Goal: Task Accomplishment & Management: Complete application form

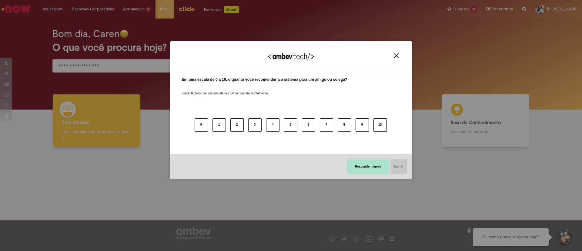
click at [366, 164] on button "Responder depois" at bounding box center [368, 166] width 42 height 15
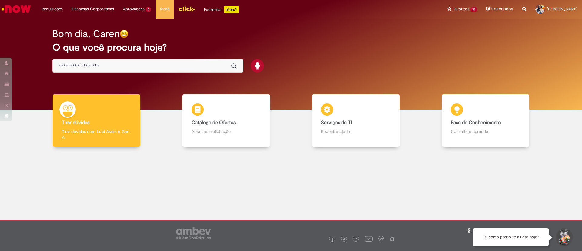
click at [301, 44] on h2 "O que você procura hoje?" at bounding box center [290, 47] width 477 height 11
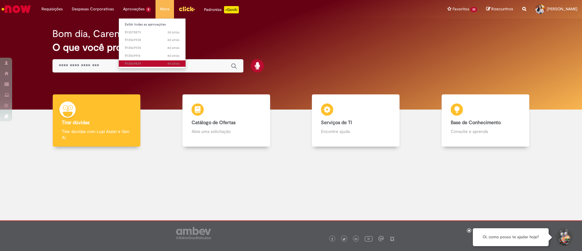
click at [161, 64] on span "4d atrás 4 dias atrás R13569839" at bounding box center [152, 63] width 55 height 5
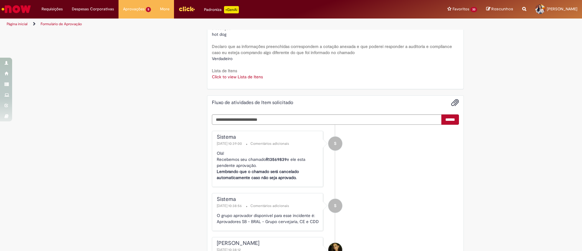
scroll to position [818, 0]
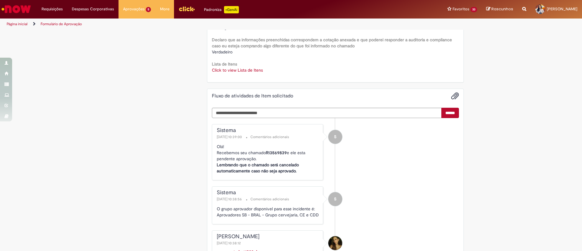
click at [235, 68] on link "Click to view Lista de Itens" at bounding box center [237, 69] width 51 height 5
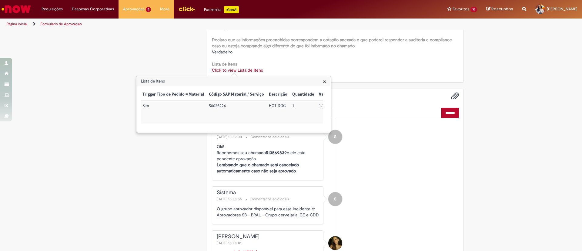
scroll to position [0, 246]
click at [222, 105] on td "72022801" at bounding box center [225, 111] width 32 height 23
copy td "72022801"
click at [153, 76] on div "Lista de Itens × Trigger Tipo de Pedido = Material Código SAP Material / Serviç…" at bounding box center [233, 104] width 195 height 57
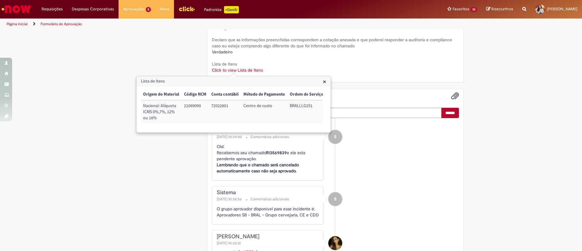
click at [325, 79] on span "×" at bounding box center [324, 81] width 3 height 8
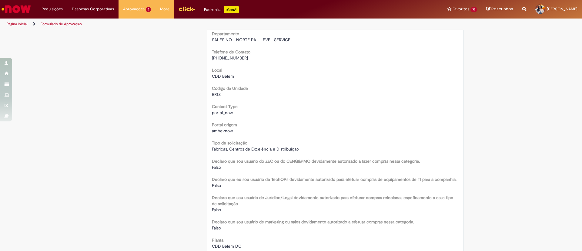
scroll to position [0, 0]
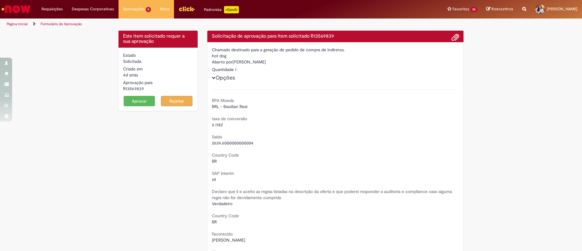
click at [147, 102] on button "Aprovar" at bounding box center [140, 101] width 32 height 10
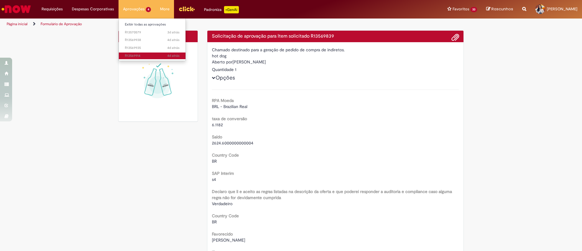
click at [154, 53] on link "4d atrás 4 dias atrás R13569914" at bounding box center [152, 55] width 67 height 7
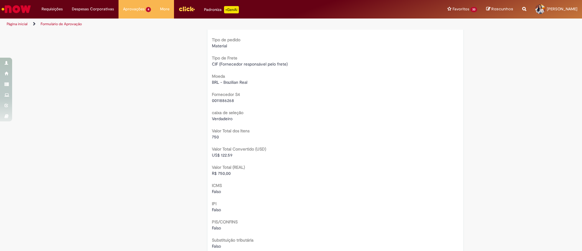
scroll to position [773, 0]
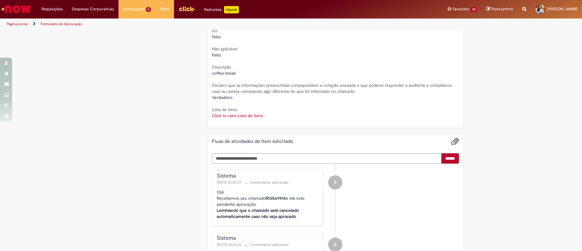
drag, startPoint x: 226, startPoint y: 109, endPoint x: 228, endPoint y: 117, distance: 8.5
click at [227, 116] on div "Lista de Itens Click to view Lista de Itens Click to view Lista de Itens" at bounding box center [335, 112] width 247 height 14
click at [228, 117] on link "Click to view Lista de Itens" at bounding box center [237, 115] width 51 height 5
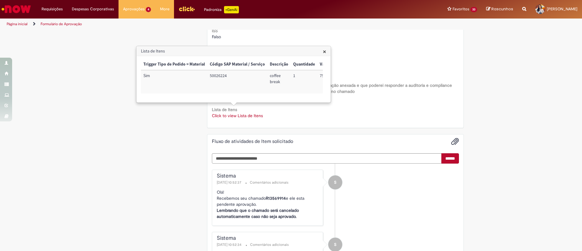
click at [196, 102] on div "× Trigger Tipo de Pedido = Material Código SAP Material / Serviço Descrição Qua…" at bounding box center [234, 79] width 194 height 46
click at [217, 76] on td "72062001" at bounding box center [225, 81] width 32 height 23
copy td "72062001"
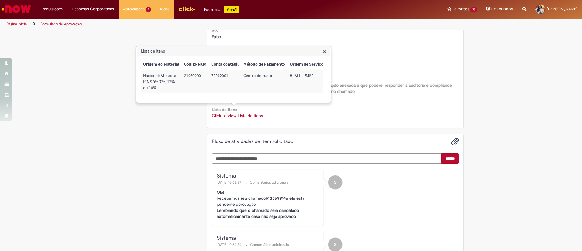
click at [327, 50] on h3 "Lista de Itens" at bounding box center [234, 51] width 194 height 10
click at [325, 52] on span "×" at bounding box center [324, 51] width 3 height 8
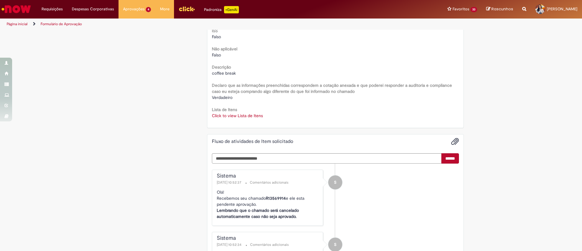
scroll to position [0, 0]
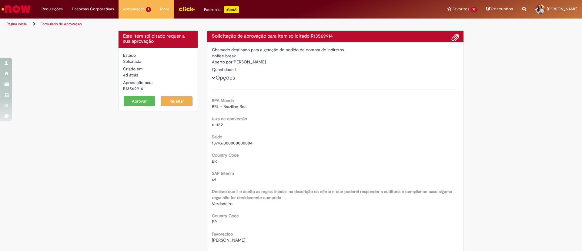
click at [142, 104] on button "Aprovar" at bounding box center [140, 101] width 32 height 10
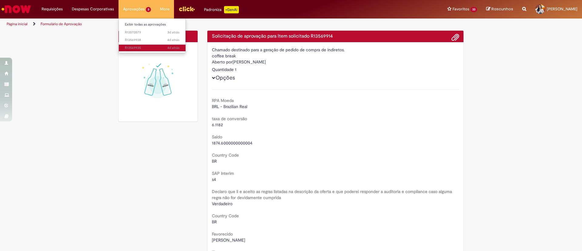
click at [146, 47] on span "4d atrás 4 dias atrás R13569935" at bounding box center [152, 47] width 55 height 5
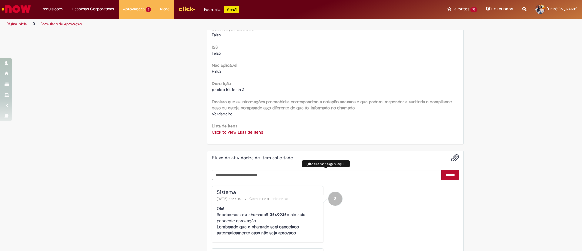
scroll to position [784, 0]
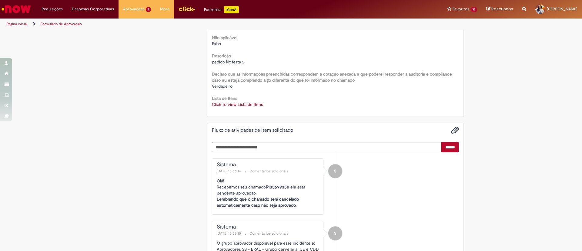
click at [244, 100] on div "Lista de Itens Click to view Lista de Itens Click to view Lista de Itens" at bounding box center [335, 101] width 247 height 14
click at [248, 102] on link "Click to view Lista de Itens" at bounding box center [237, 104] width 51 height 5
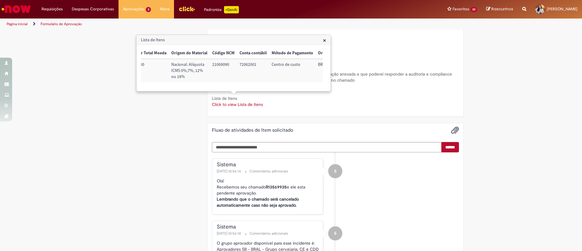
scroll to position [0, 246]
click at [222, 65] on td "72062001" at bounding box center [225, 70] width 32 height 23
copy td "72062001"
click at [377, 72] on b "Declaro que as informações preenchidas correspondem a cotação anexada e que pod…" at bounding box center [332, 77] width 240 height 12
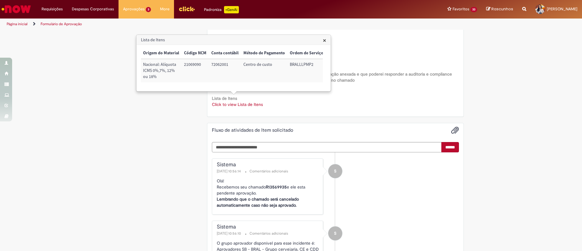
click at [327, 43] on h3 "Lista de Itens" at bounding box center [234, 40] width 194 height 10
click at [326, 41] on span "×" at bounding box center [324, 40] width 3 height 8
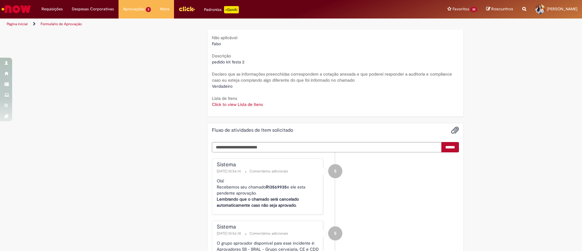
scroll to position [0, 0]
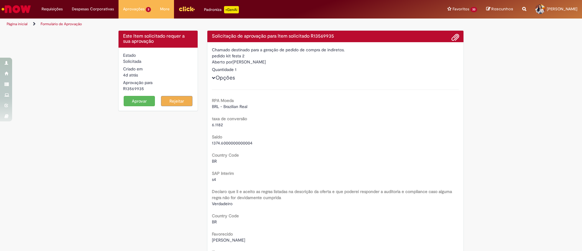
click at [135, 102] on button "Aprovar" at bounding box center [140, 101] width 32 height 10
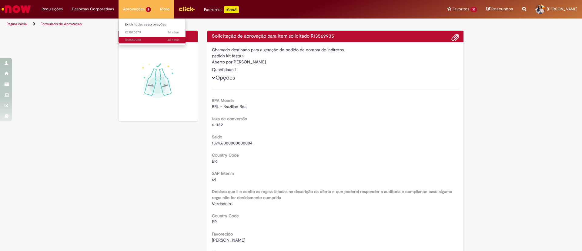
click at [160, 42] on span "4d atrás 4 dias atrás R13569938" at bounding box center [152, 40] width 55 height 5
click at [144, 38] on span "4d atrás 4 dias atrás R13569938" at bounding box center [152, 40] width 55 height 5
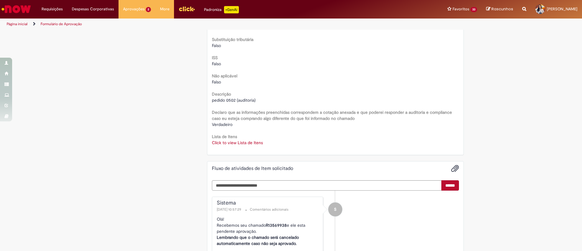
scroll to position [818, 0]
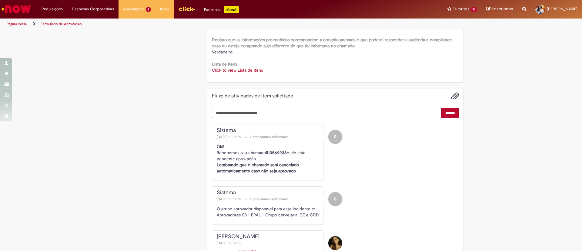
click at [240, 72] on link "Click to view Lista de Itens" at bounding box center [237, 69] width 51 height 5
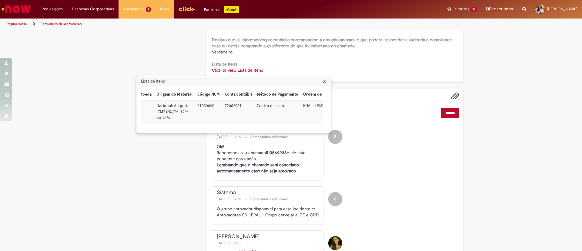
scroll to position [0, 246]
click at [322, 81] on h3 "Lista de Itens" at bounding box center [234, 81] width 194 height 10
click at [325, 82] on span "×" at bounding box center [324, 81] width 3 height 8
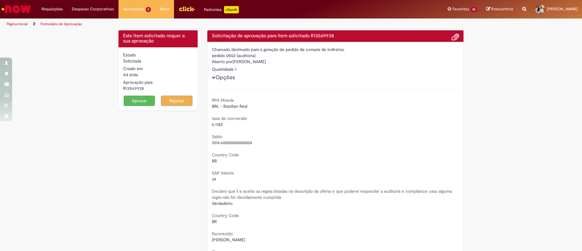
scroll to position [0, 0]
click at [130, 100] on button "Aprovar" at bounding box center [140, 101] width 32 height 10
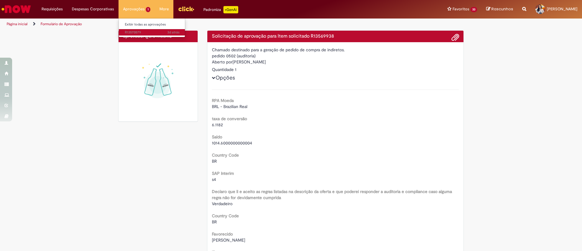
click at [149, 32] on span "3d atrás 3 dias atrás R13570579" at bounding box center [152, 32] width 55 height 5
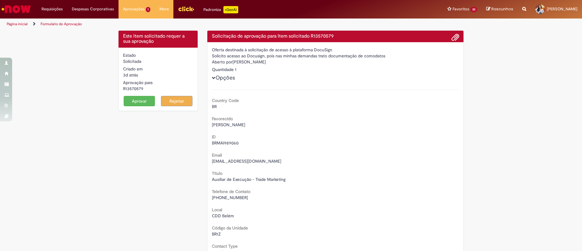
click at [131, 106] on button "Aprovar" at bounding box center [140, 101] width 32 height 10
